Goal: Check status

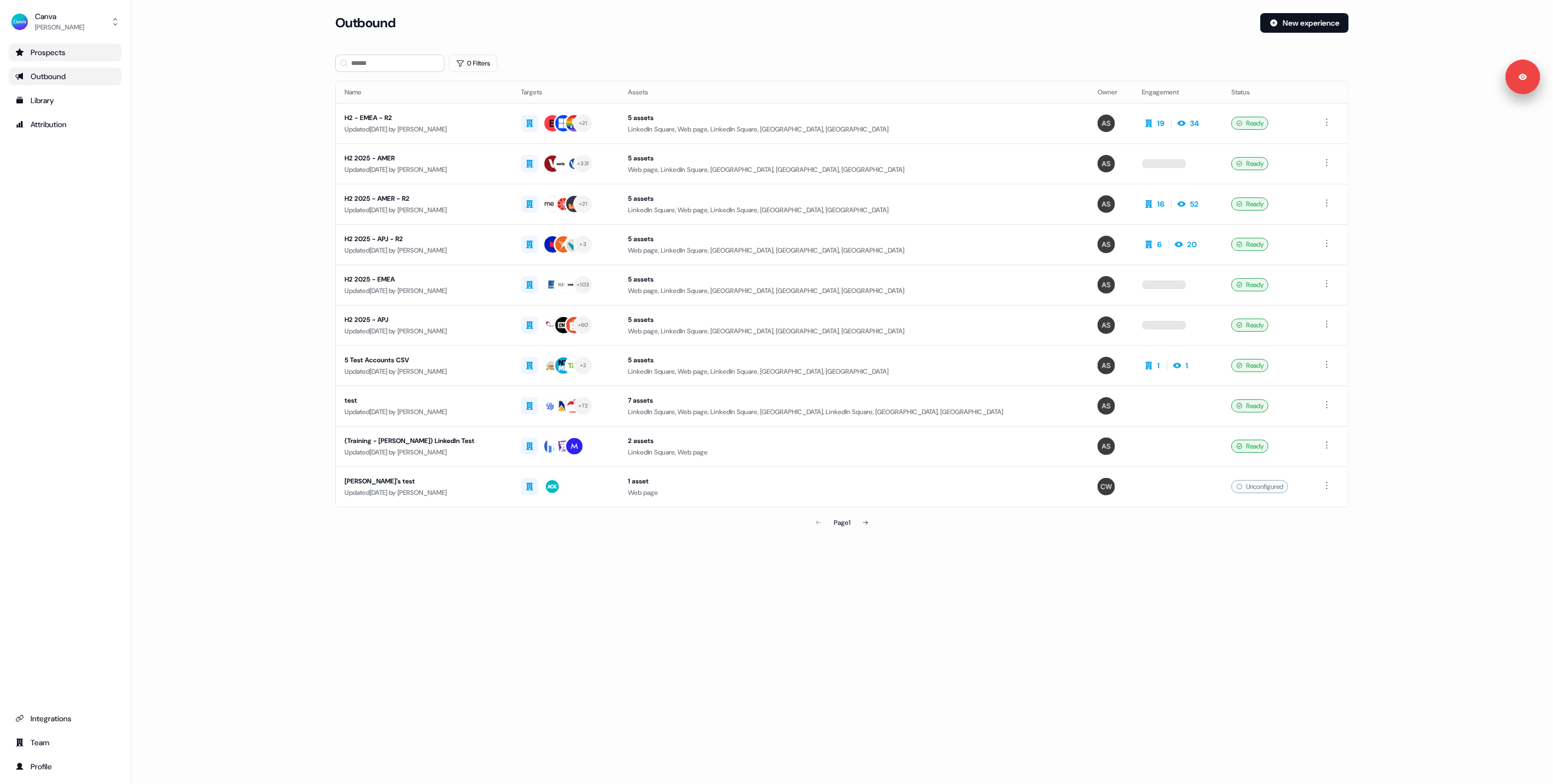
click at [93, 49] on div "Prospects" at bounding box center [64, 52] width 100 height 11
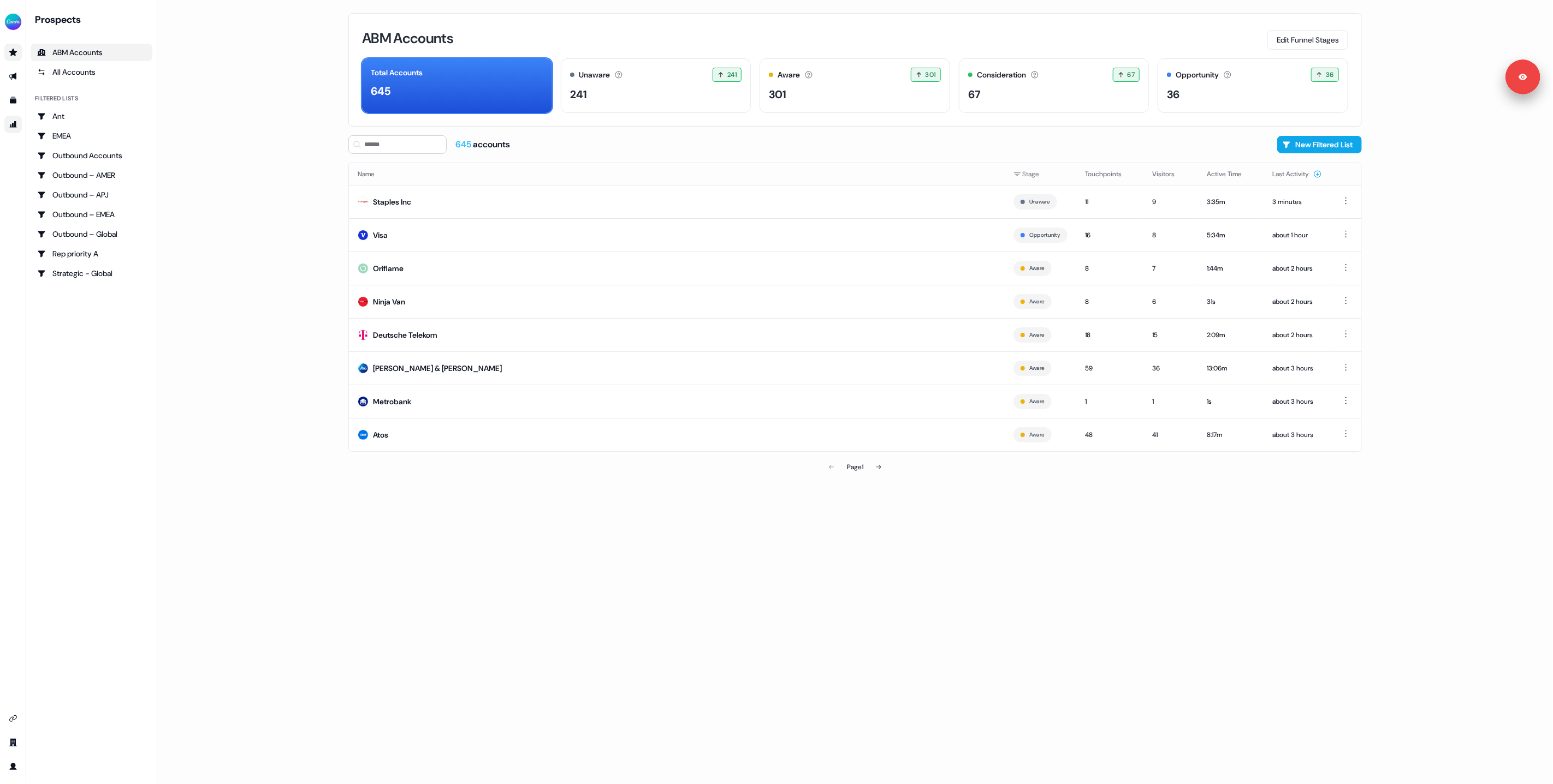
click at [21, 125] on link "Go to attribution" at bounding box center [13, 124] width 17 height 17
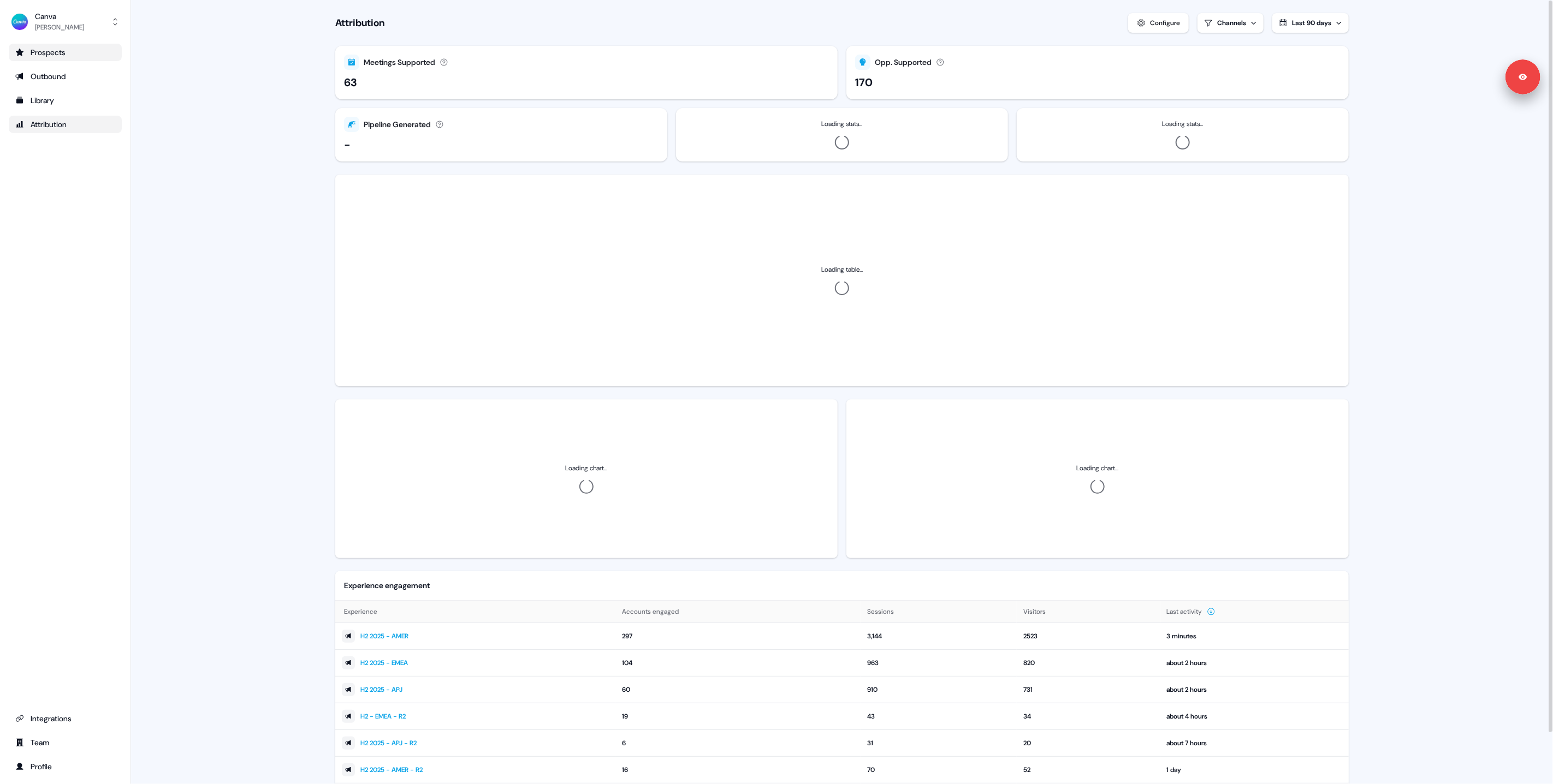
click at [1332, 17] on button "Last 90 days" at bounding box center [1311, 22] width 76 height 19
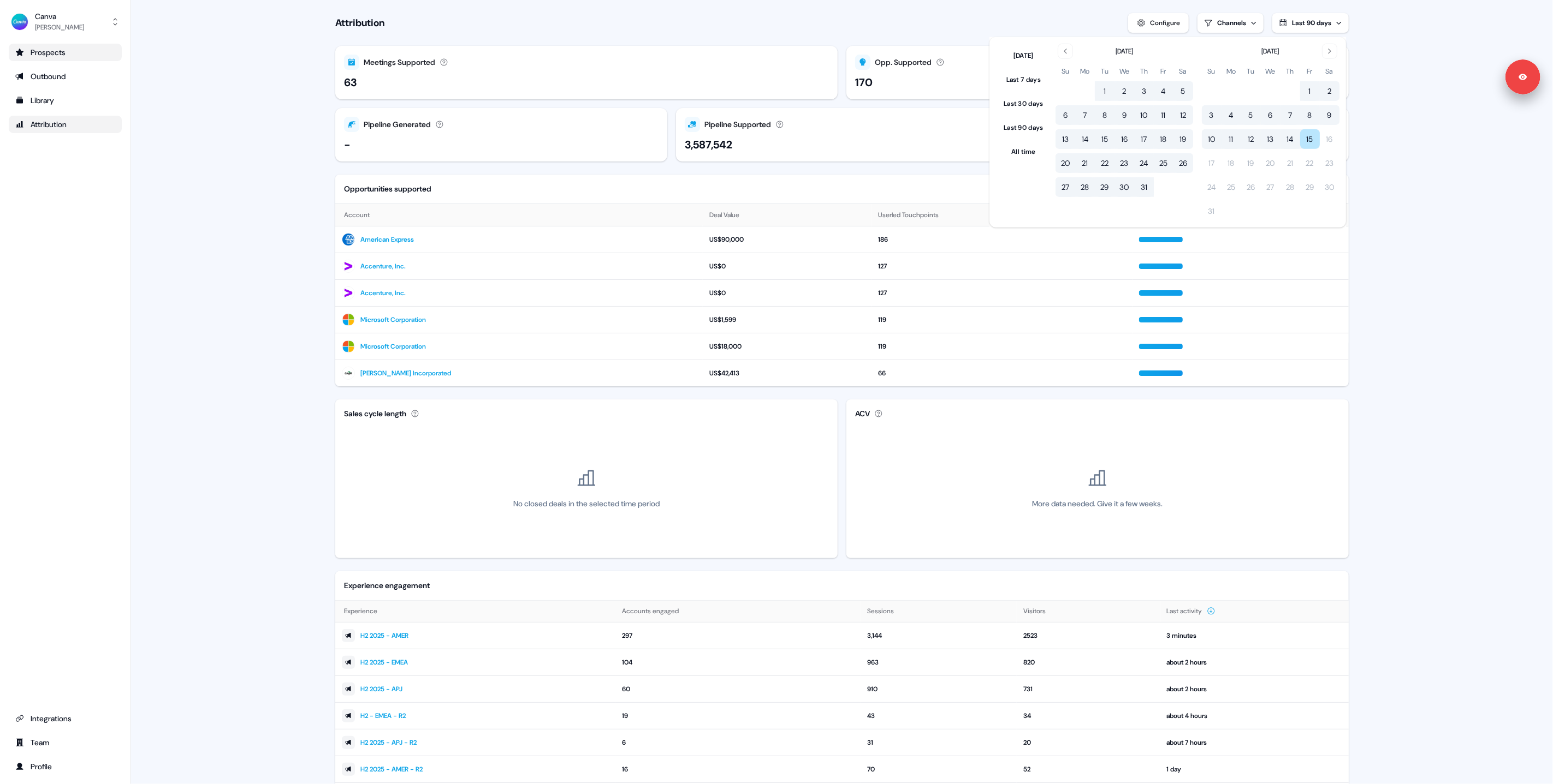
click at [1105, 88] on button "1" at bounding box center [1105, 91] width 19 height 19
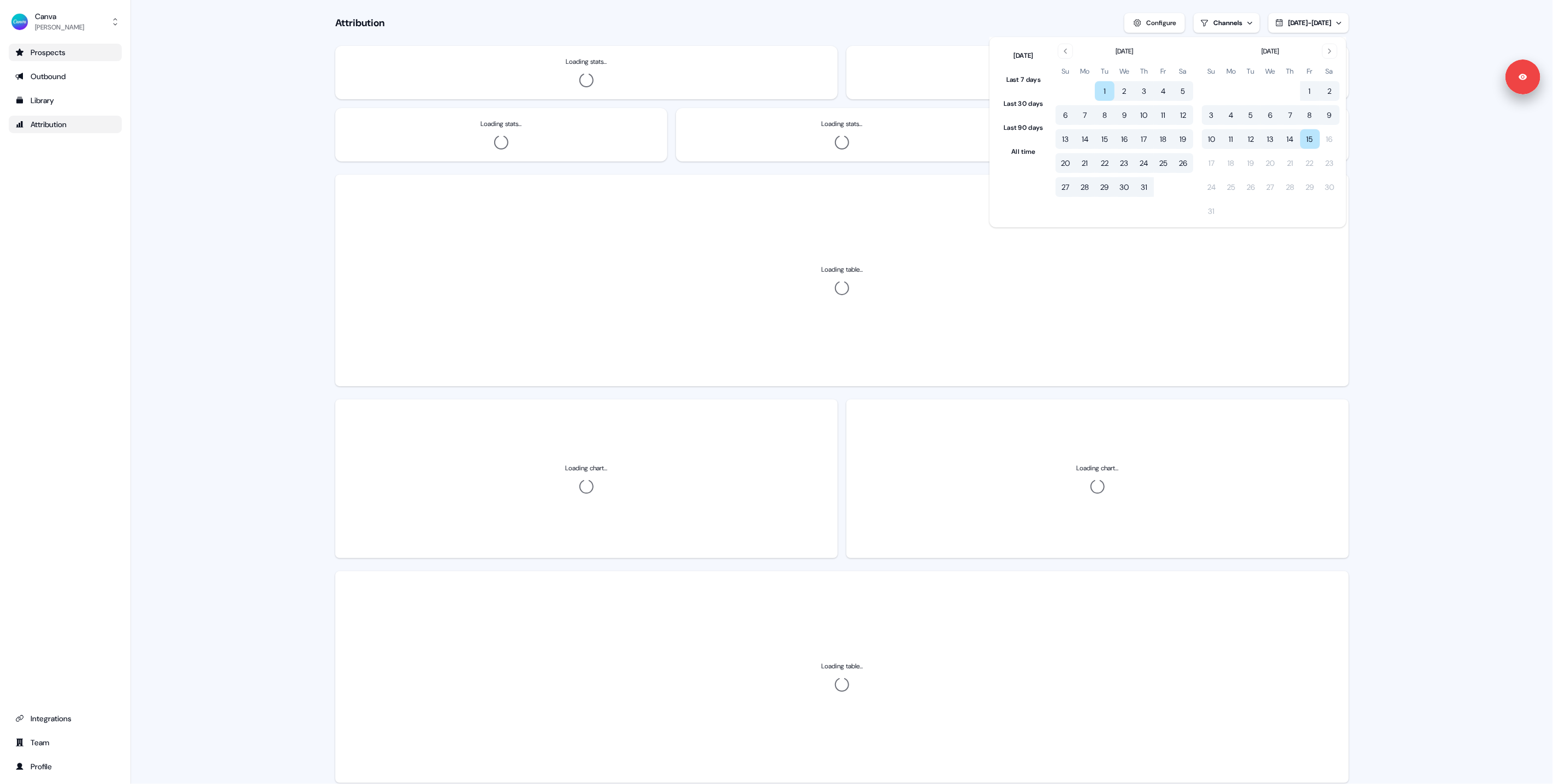
click at [1143, 189] on button "31" at bounding box center [1144, 187] width 19 height 19
click at [1392, 174] on main "Loading... Attribution Configure Channels [DATE] - [DATE] Loading stats... Load…" at bounding box center [842, 407] width 1422 height 814
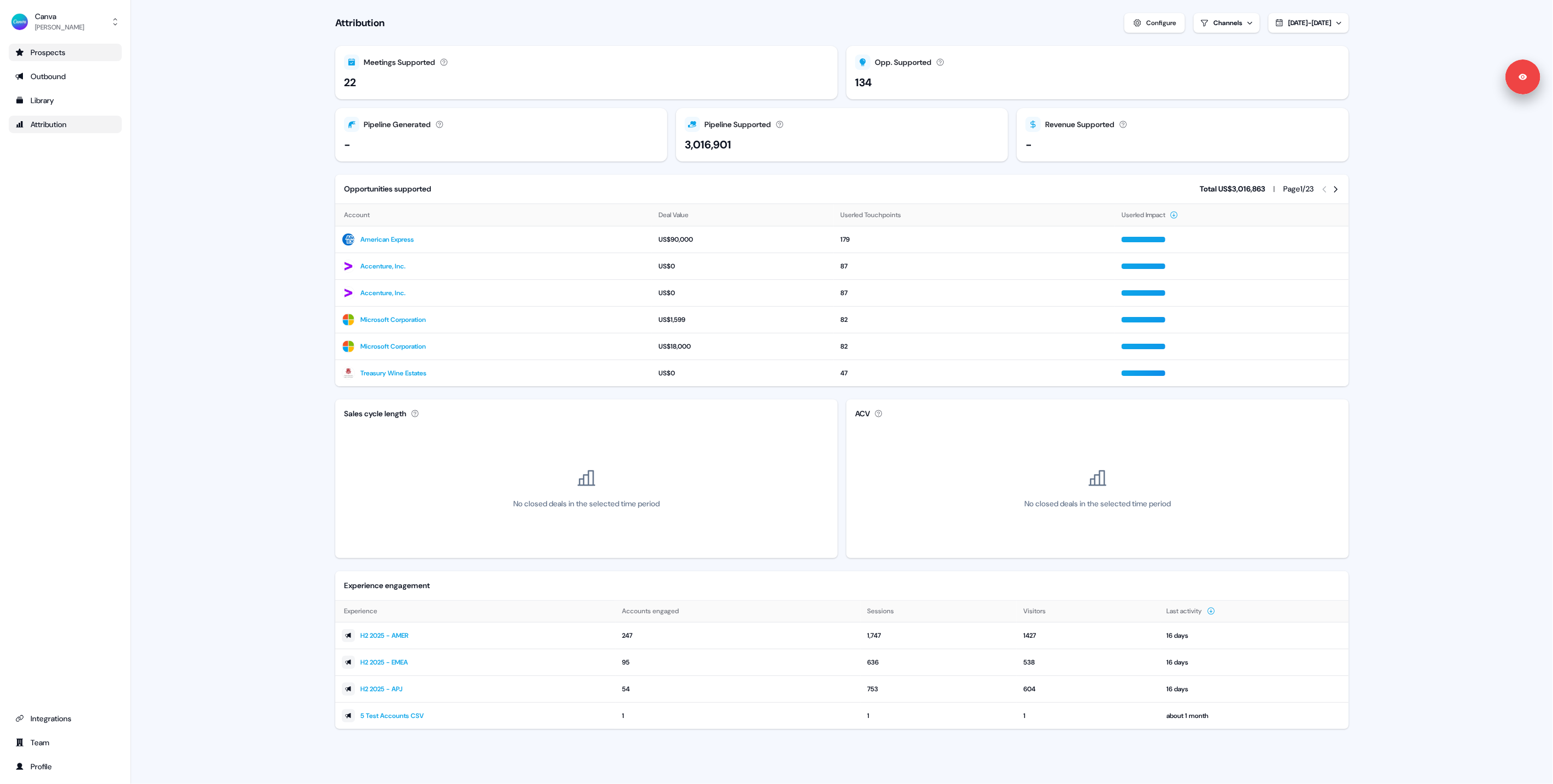
click at [1441, 41] on main "Loading... Attribution Configure Channels [DATE] - [DATE] Meetings Supported Me…" at bounding box center [842, 380] width 1422 height 760
click at [1334, 20] on button "[DATE] - [DATE]" at bounding box center [1309, 22] width 80 height 19
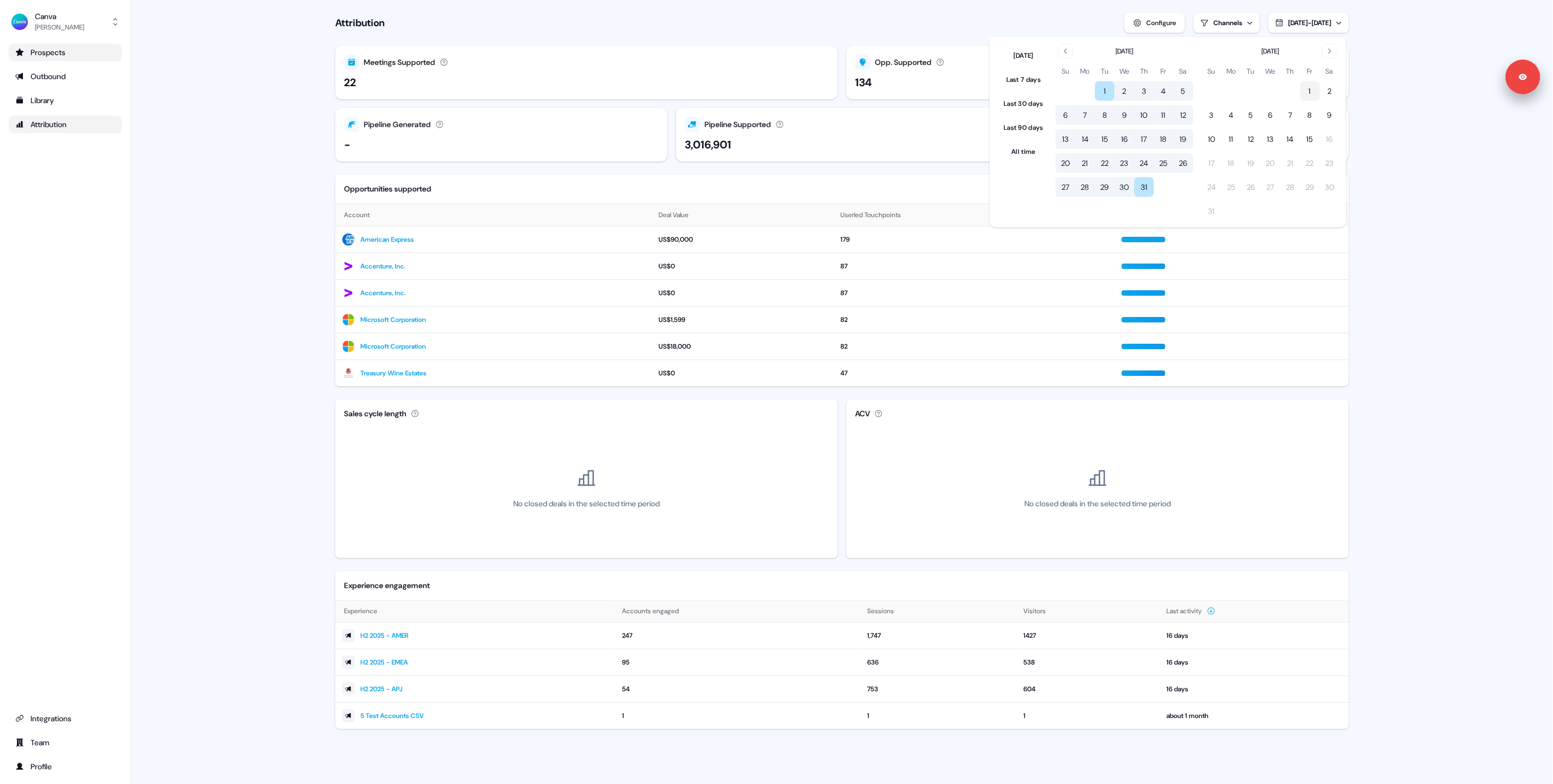
click at [1314, 88] on button "1" at bounding box center [1310, 91] width 19 height 19
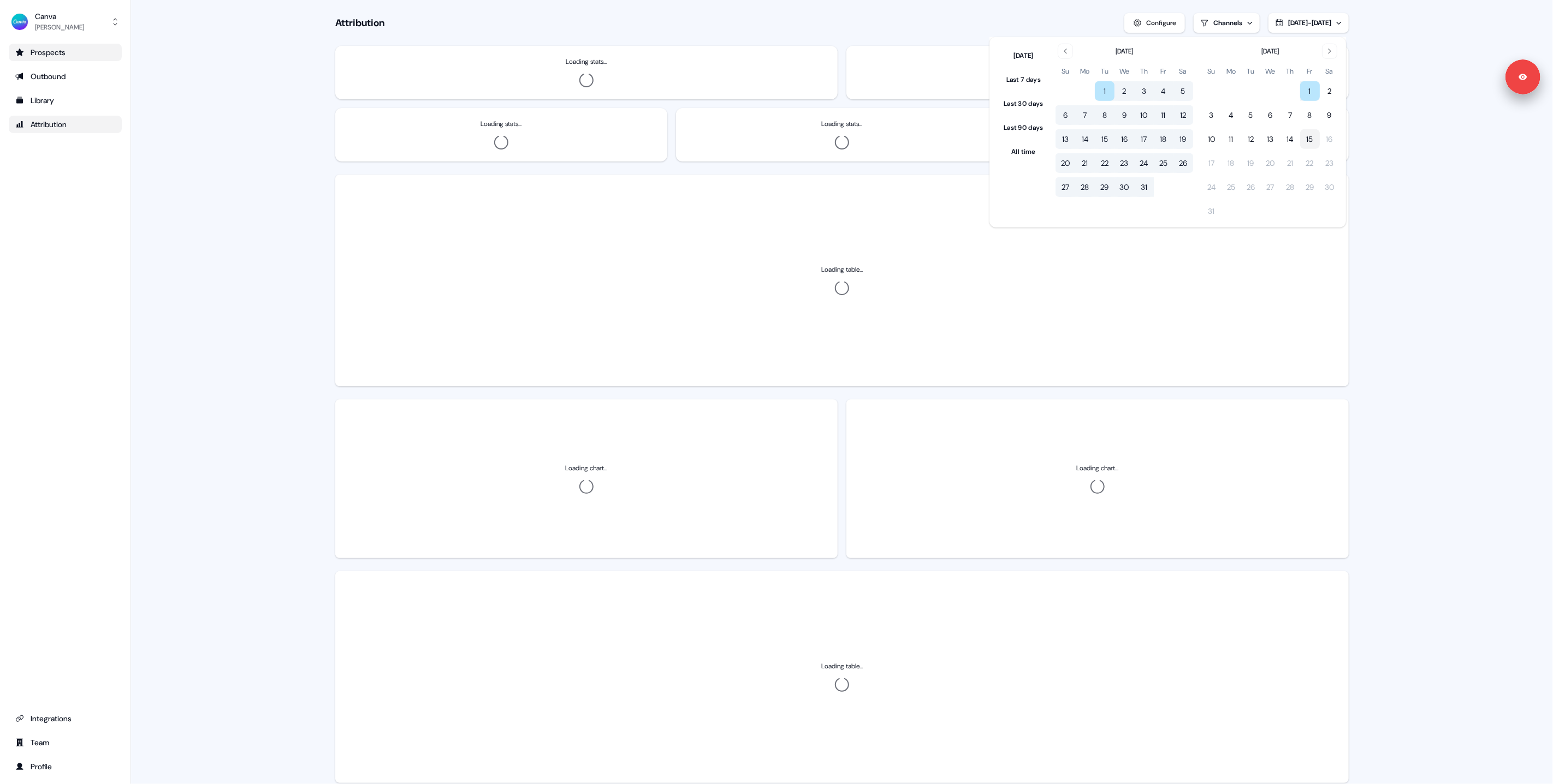
click at [1312, 136] on button "15" at bounding box center [1310, 139] width 19 height 19
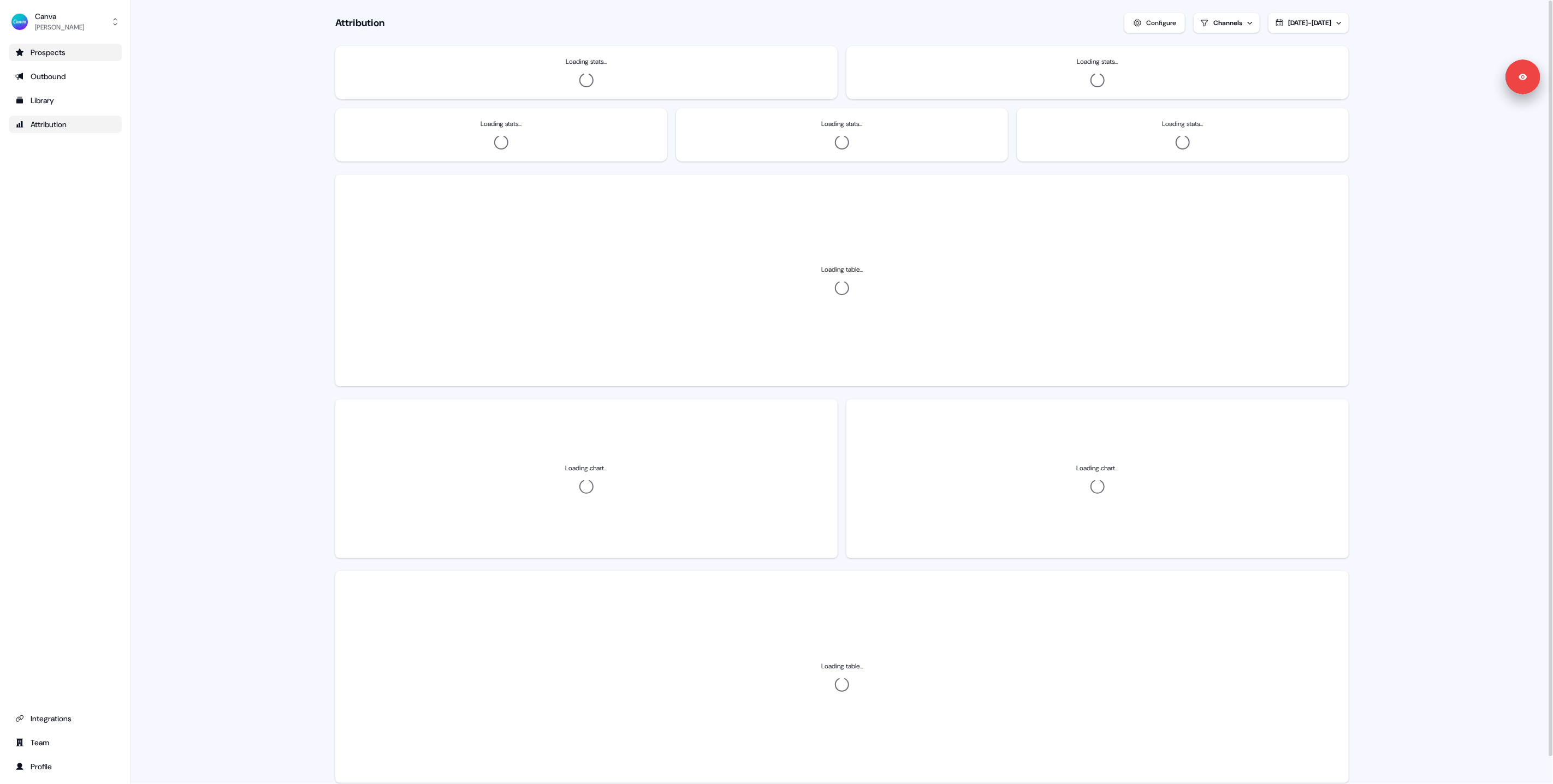
click at [1382, 161] on main "Loading... Attribution Configure Channels [DATE] - [DATE] Loading stats... Load…" at bounding box center [842, 407] width 1422 height 814
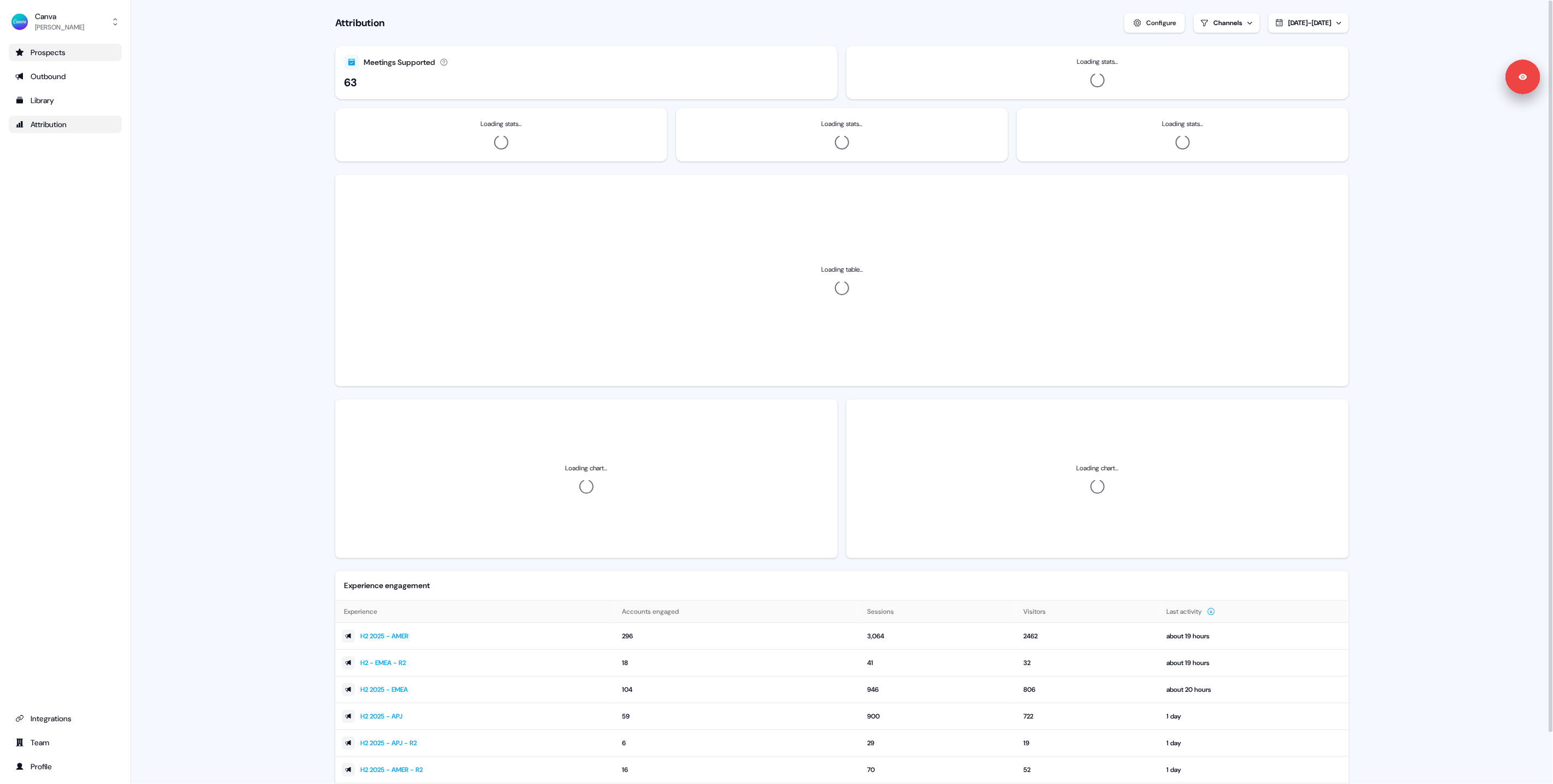
click at [1323, 19] on span "[DATE] - [DATE]" at bounding box center [1310, 23] width 43 height 9
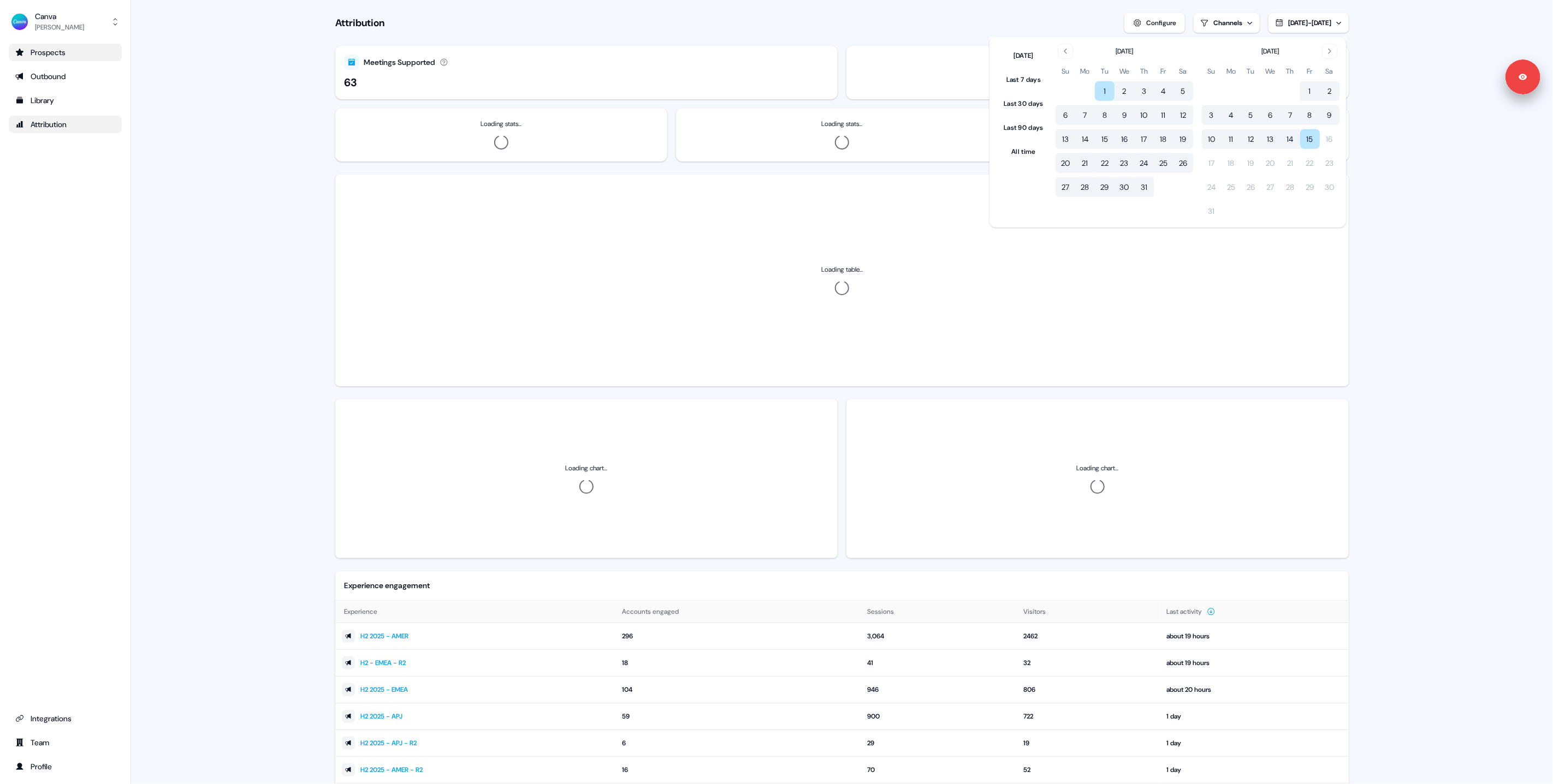
click at [1314, 87] on button "1" at bounding box center [1310, 91] width 19 height 19
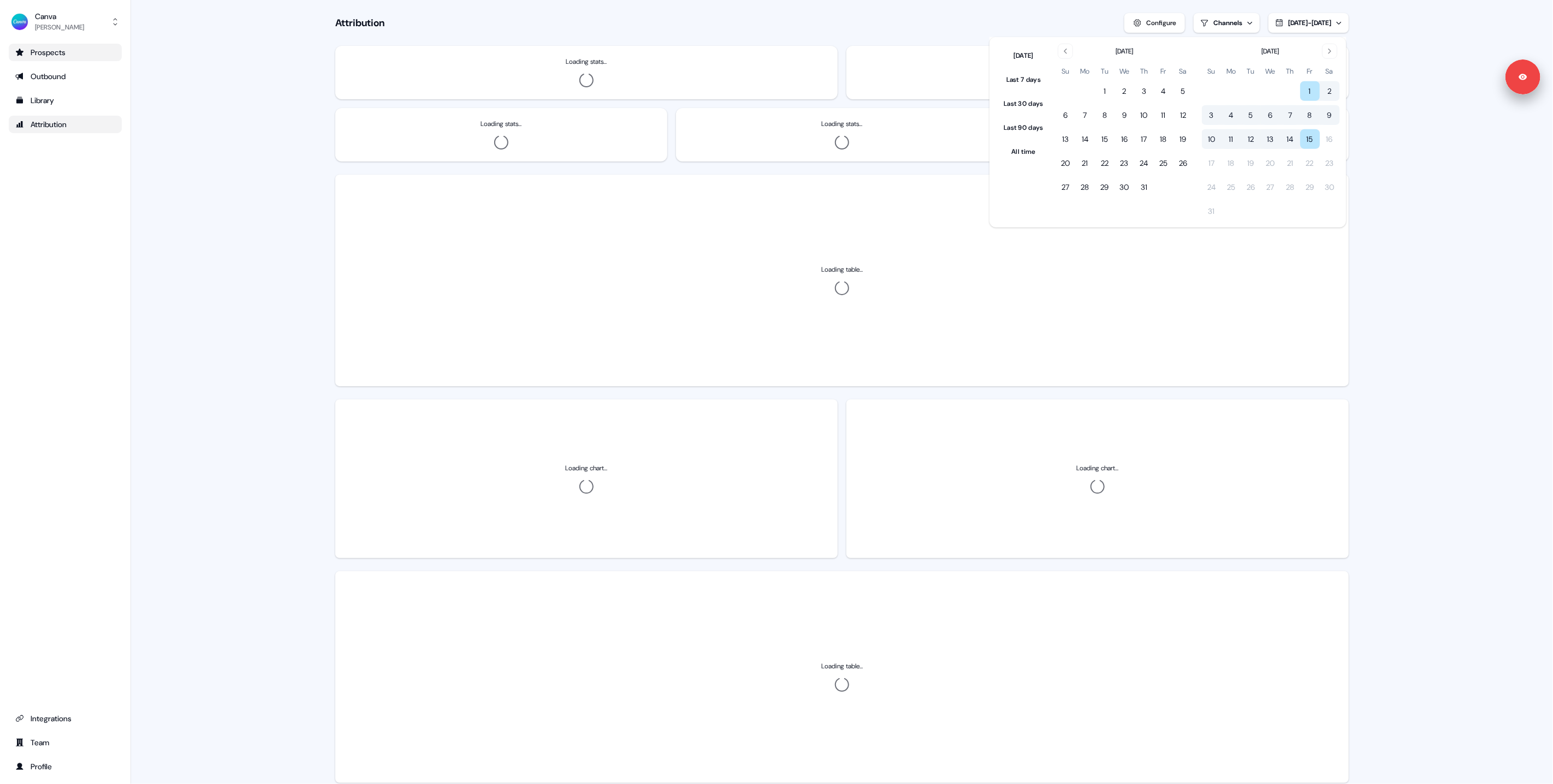
click at [1414, 143] on main "Loading... Attribution Configure Channels [DATE] - [DATE] Loading stats... Load…" at bounding box center [842, 407] width 1422 height 814
